Goal: Book appointment/travel/reservation

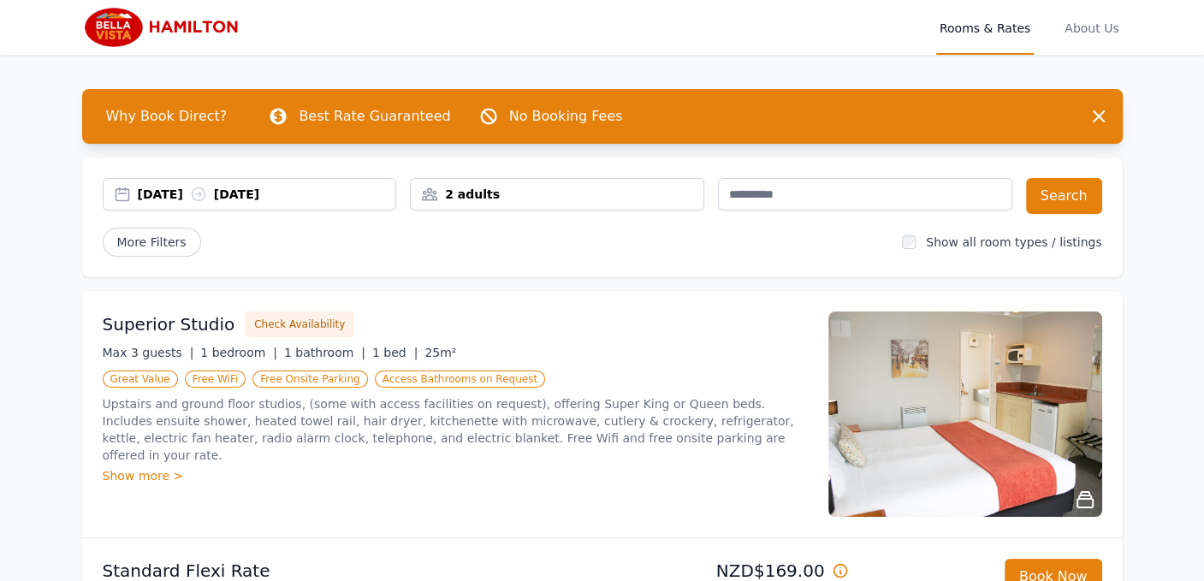
click at [178, 197] on div "[DATE] [DATE]" at bounding box center [267, 194] width 258 height 17
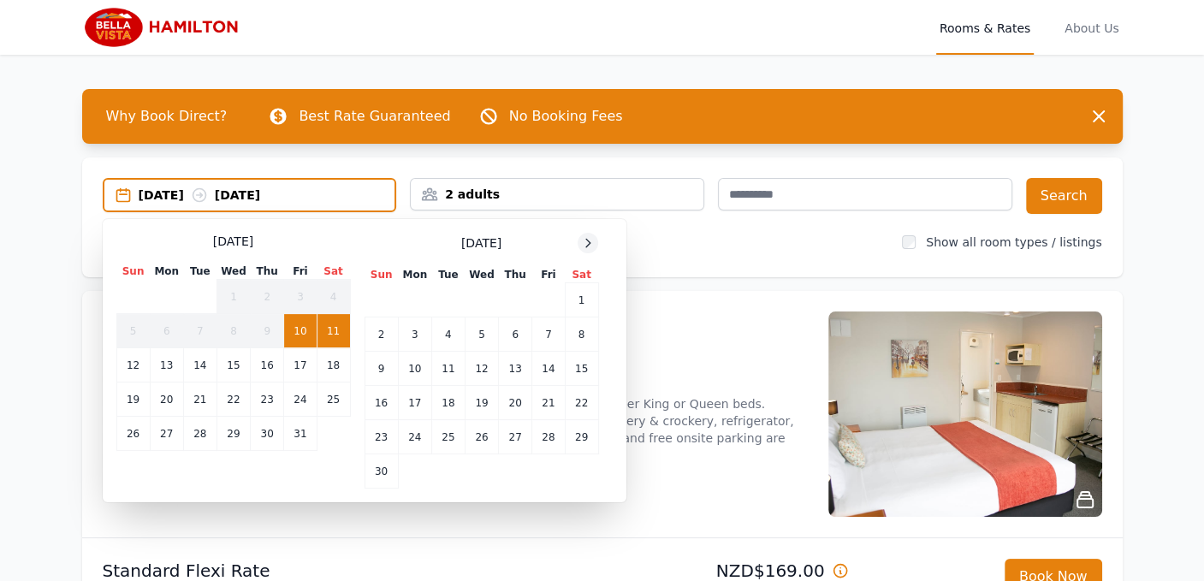
click at [588, 241] on icon at bounding box center [588, 243] width 14 height 14
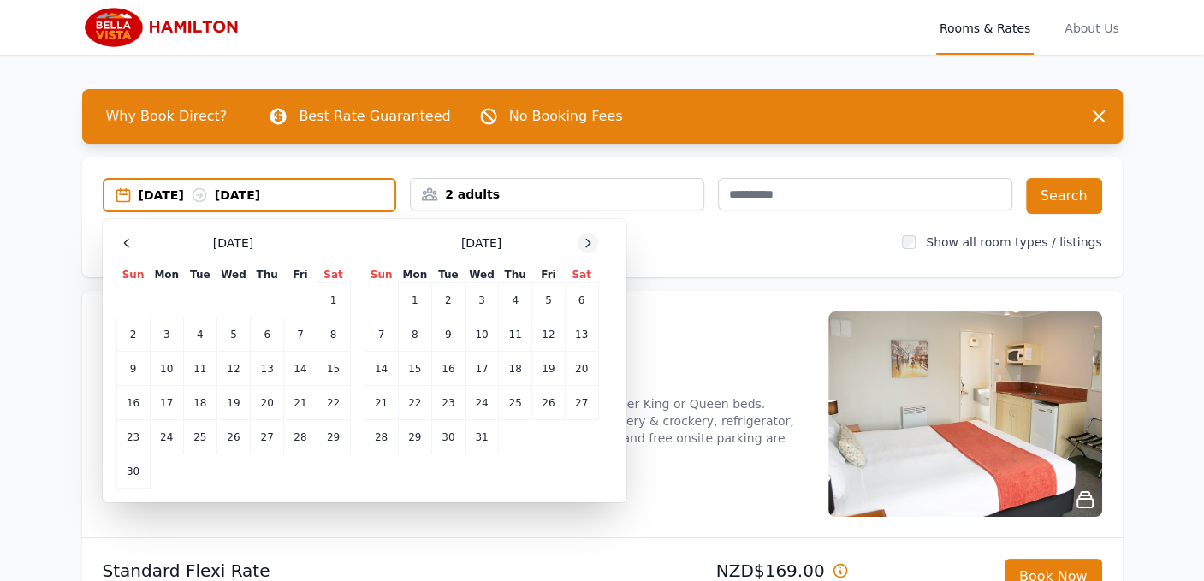
click at [588, 244] on icon at bounding box center [588, 243] width 14 height 14
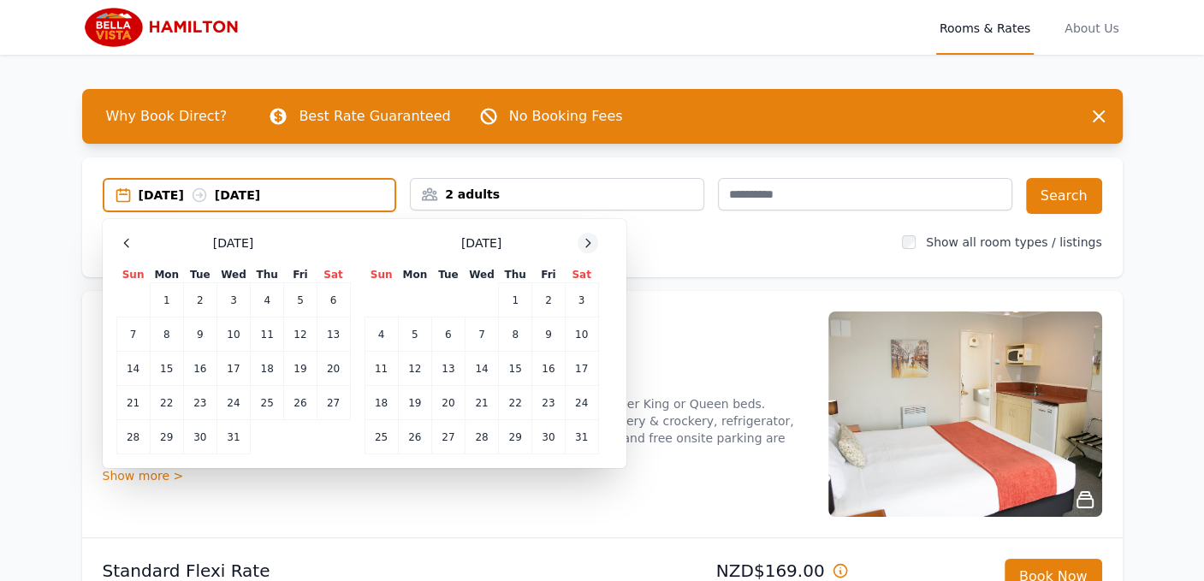
click at [588, 245] on icon at bounding box center [588, 243] width 14 height 14
click at [588, 244] on icon at bounding box center [588, 243] width 4 height 8
click at [589, 242] on icon at bounding box center [588, 243] width 14 height 14
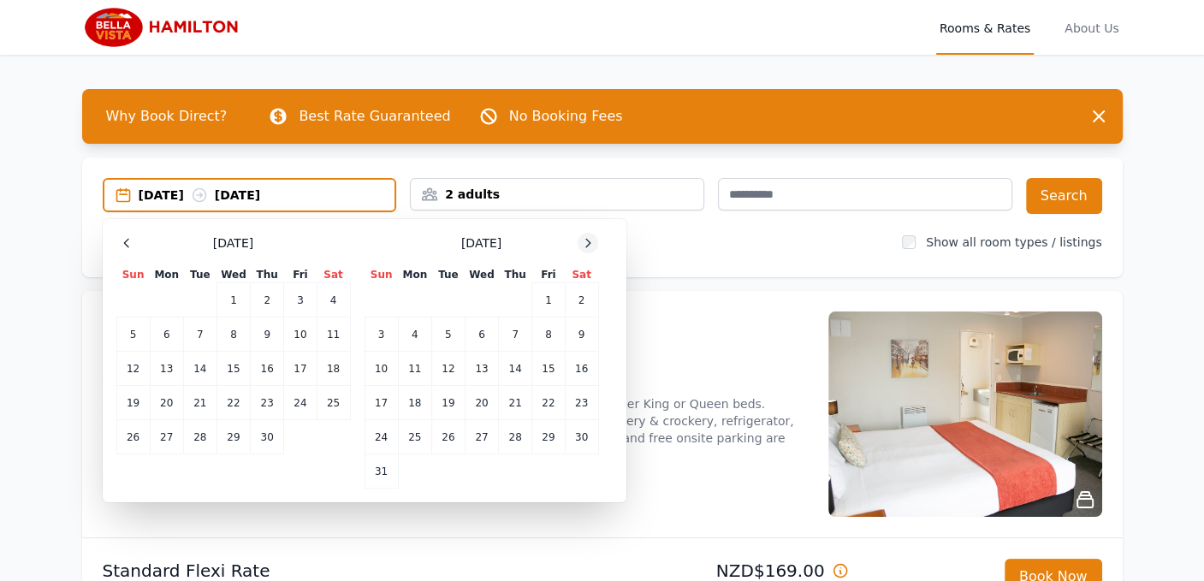
click at [589, 242] on icon at bounding box center [588, 243] width 14 height 14
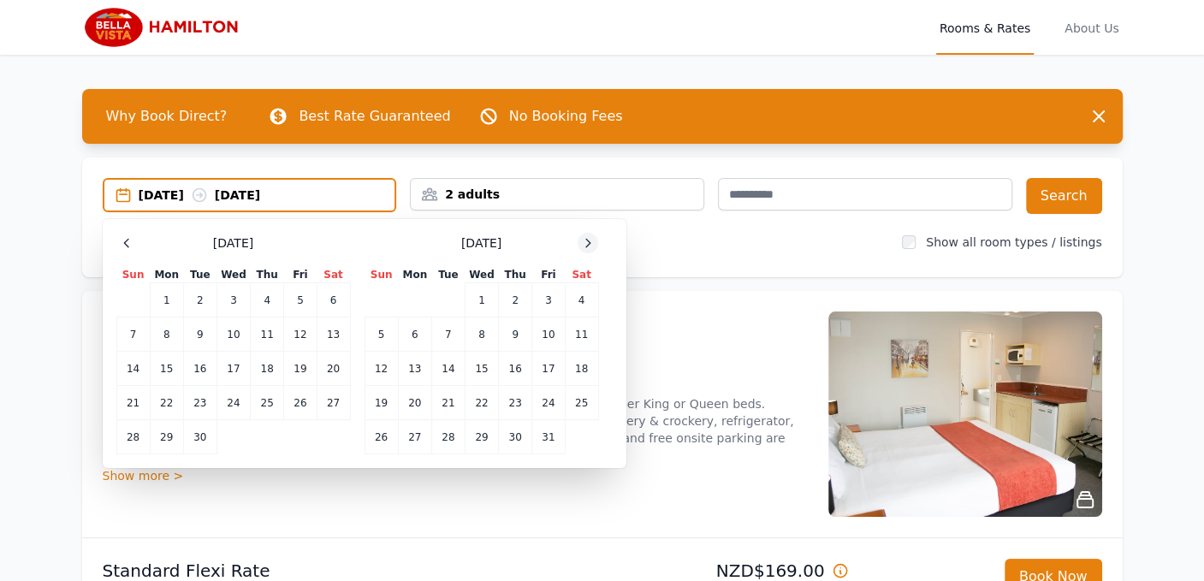
click at [589, 241] on icon at bounding box center [588, 243] width 14 height 14
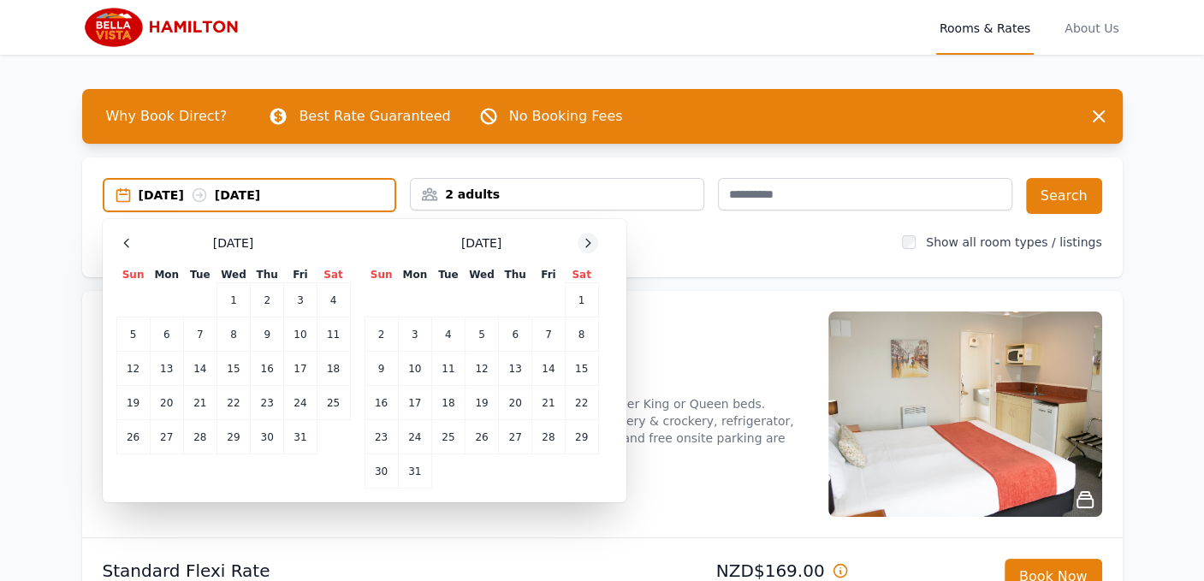
click at [589, 241] on icon at bounding box center [588, 243] width 14 height 14
click at [587, 240] on icon at bounding box center [588, 243] width 14 height 14
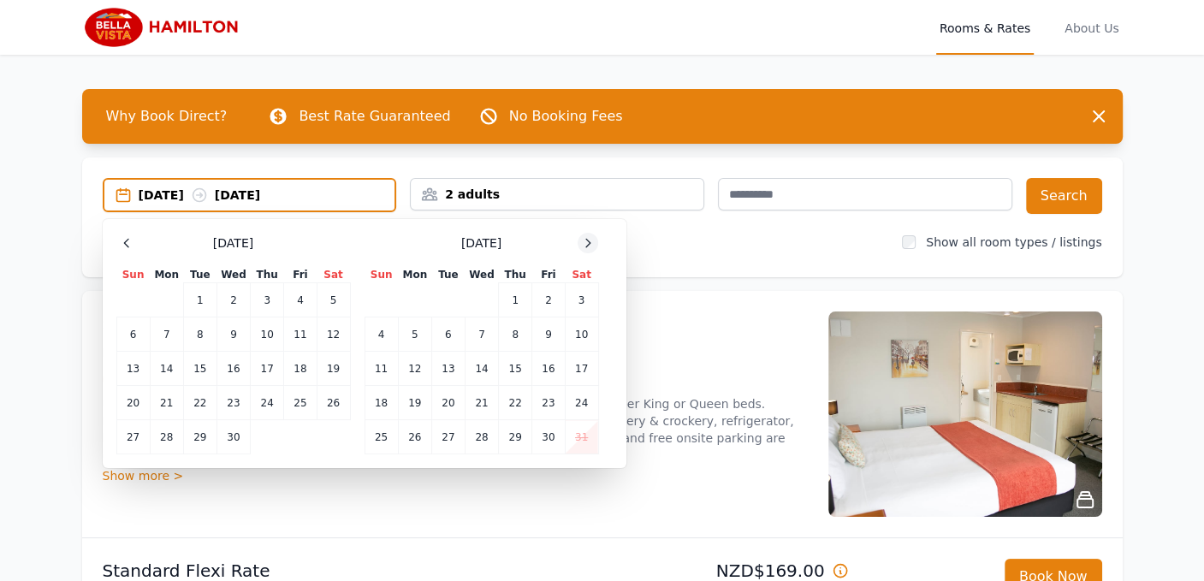
click at [585, 244] on icon at bounding box center [588, 243] width 14 height 14
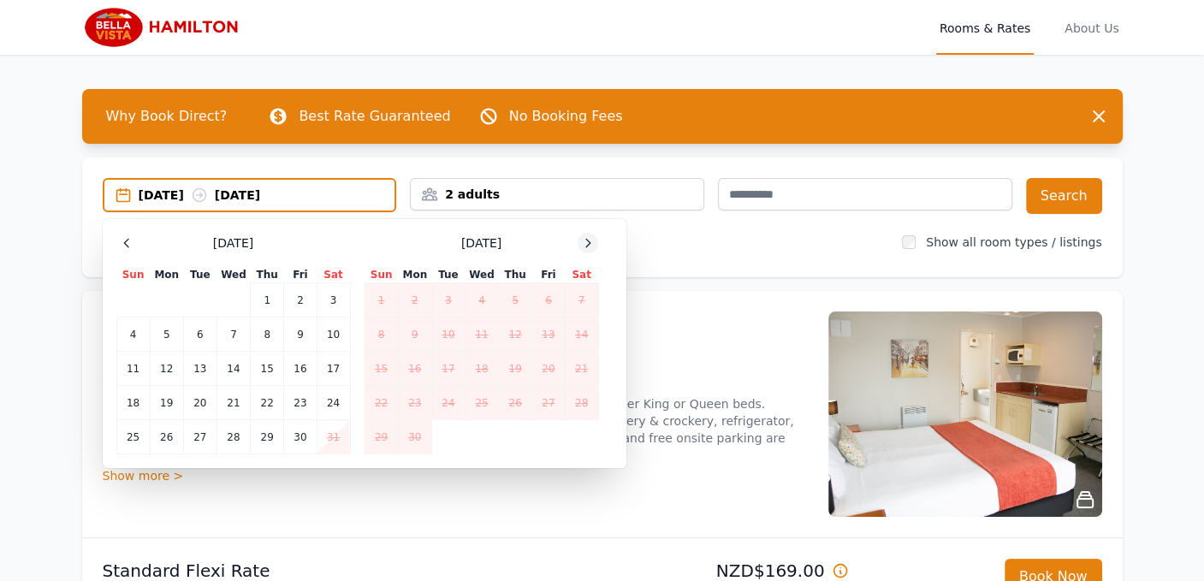
click at [584, 242] on icon at bounding box center [588, 243] width 14 height 14
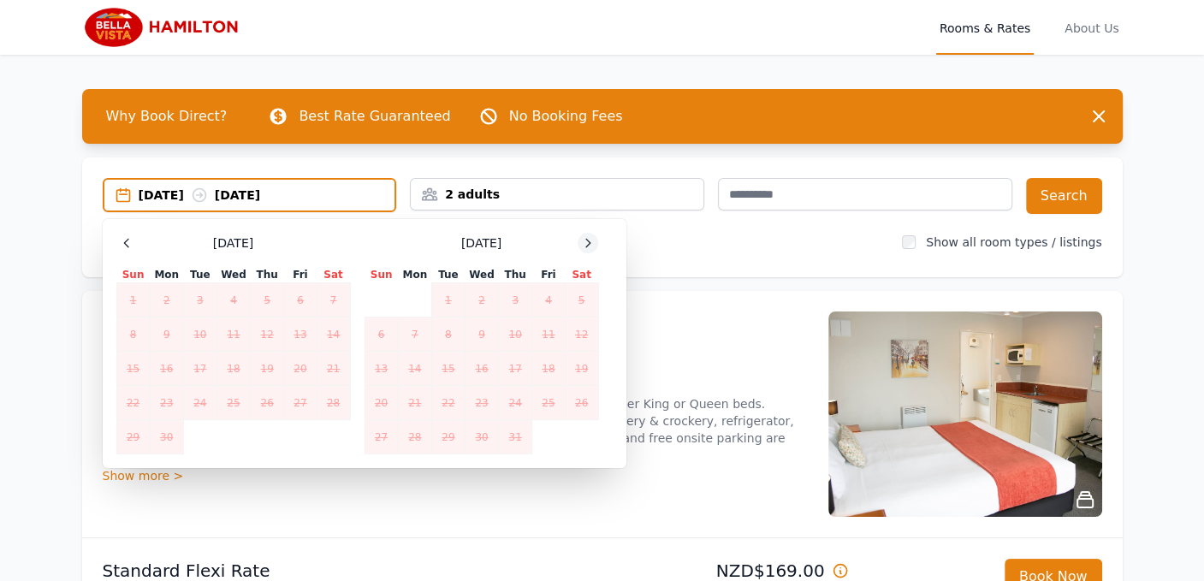
click at [583, 242] on icon at bounding box center [588, 243] width 14 height 14
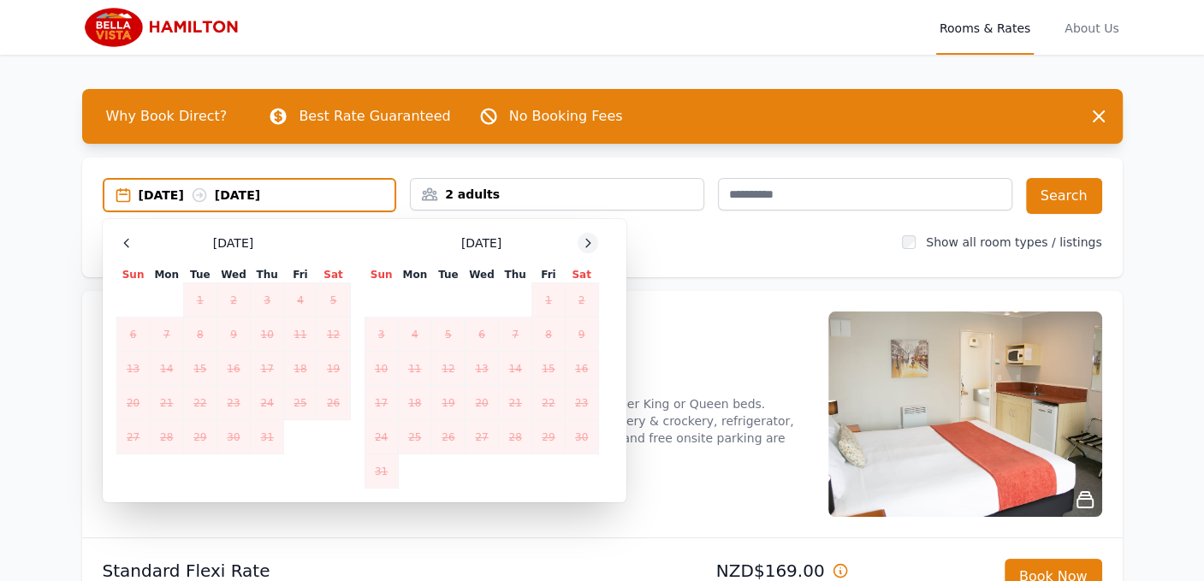
click at [582, 240] on icon at bounding box center [588, 243] width 14 height 14
